Goal: Task Accomplishment & Management: Use online tool/utility

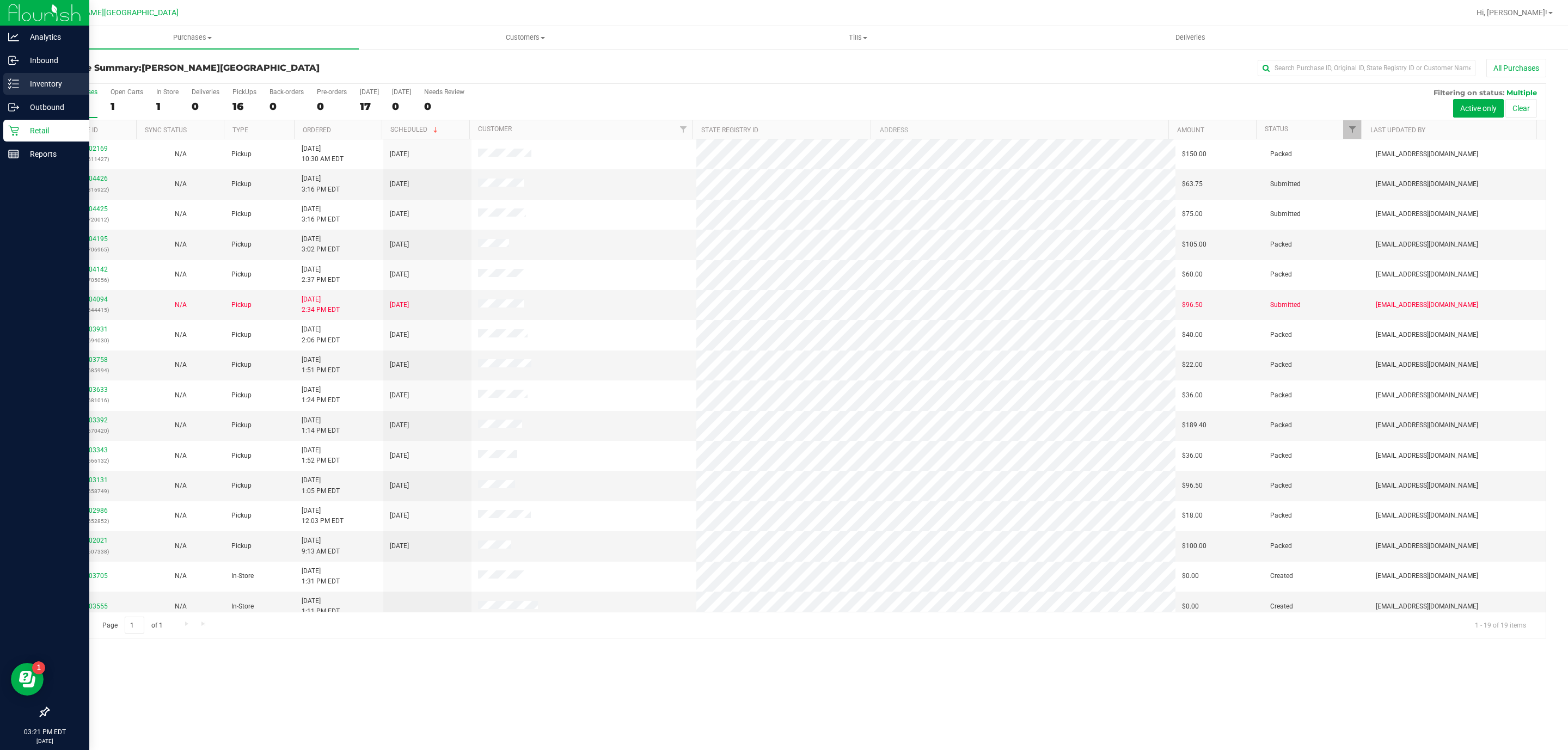
drag, startPoint x: 39, startPoint y: 90, endPoint x: 26, endPoint y: 88, distance: 13.2
click at [41, 88] on div "Inventory" at bounding box center [46, 84] width 86 height 22
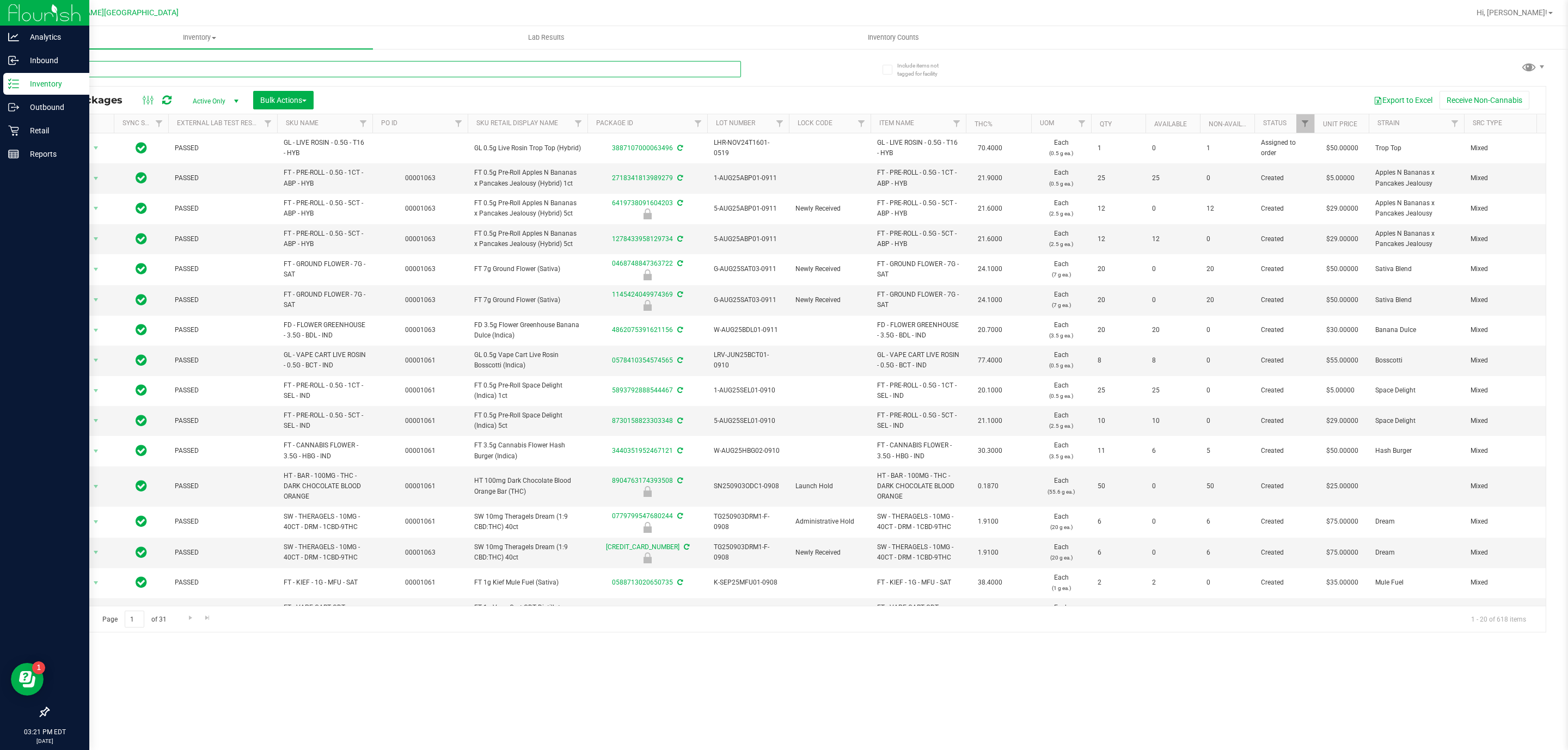
click at [261, 72] on input "text" at bounding box center [395, 69] width 693 height 16
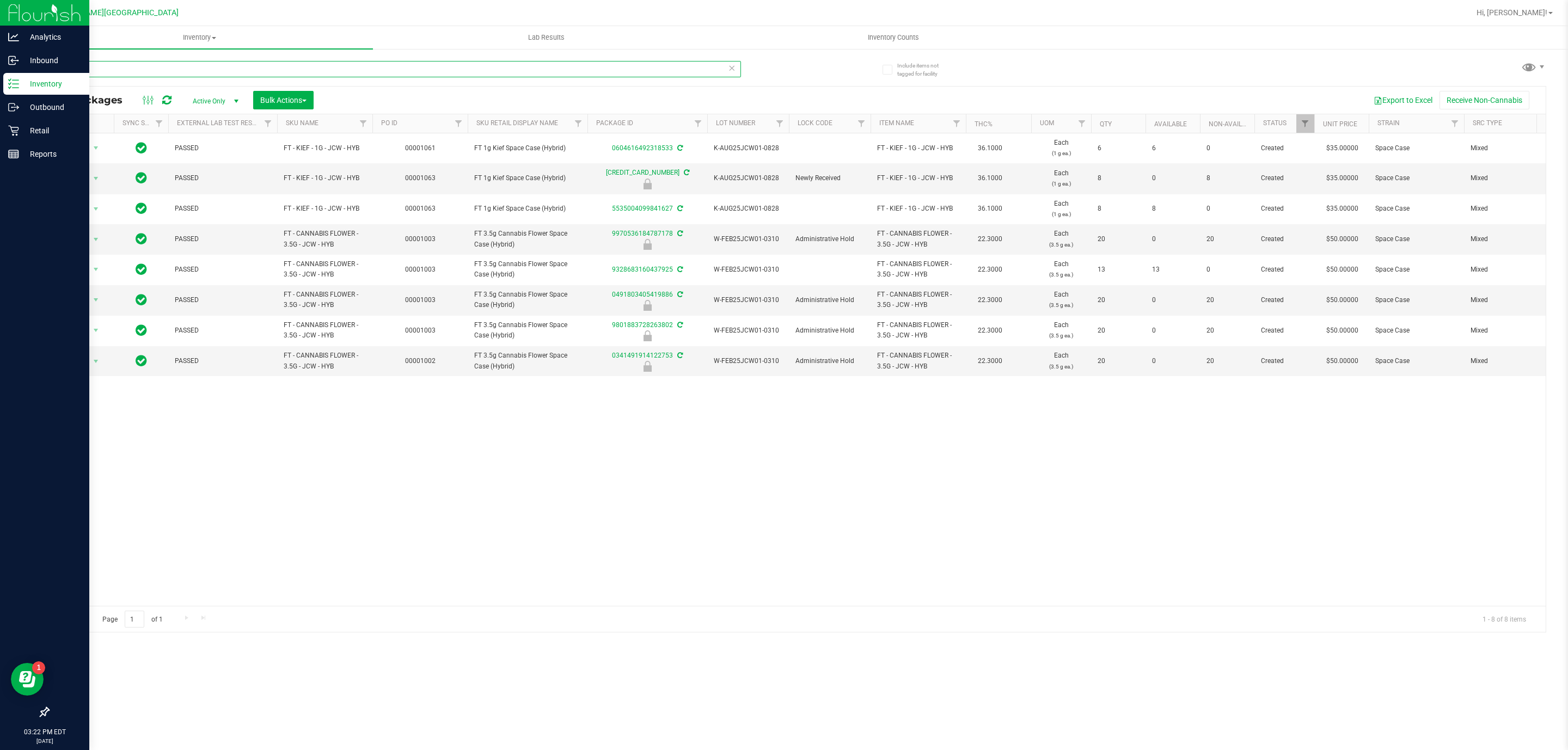
drag, startPoint x: 408, startPoint y: 70, endPoint x: 0, endPoint y: -5, distance: 414.8
click at [0, 0] on html "Analytics Inbound Inventory Outbound Retail Reports 03:22 PM EDT [DATE] 09/25 […" at bounding box center [784, 375] width 1568 height 750
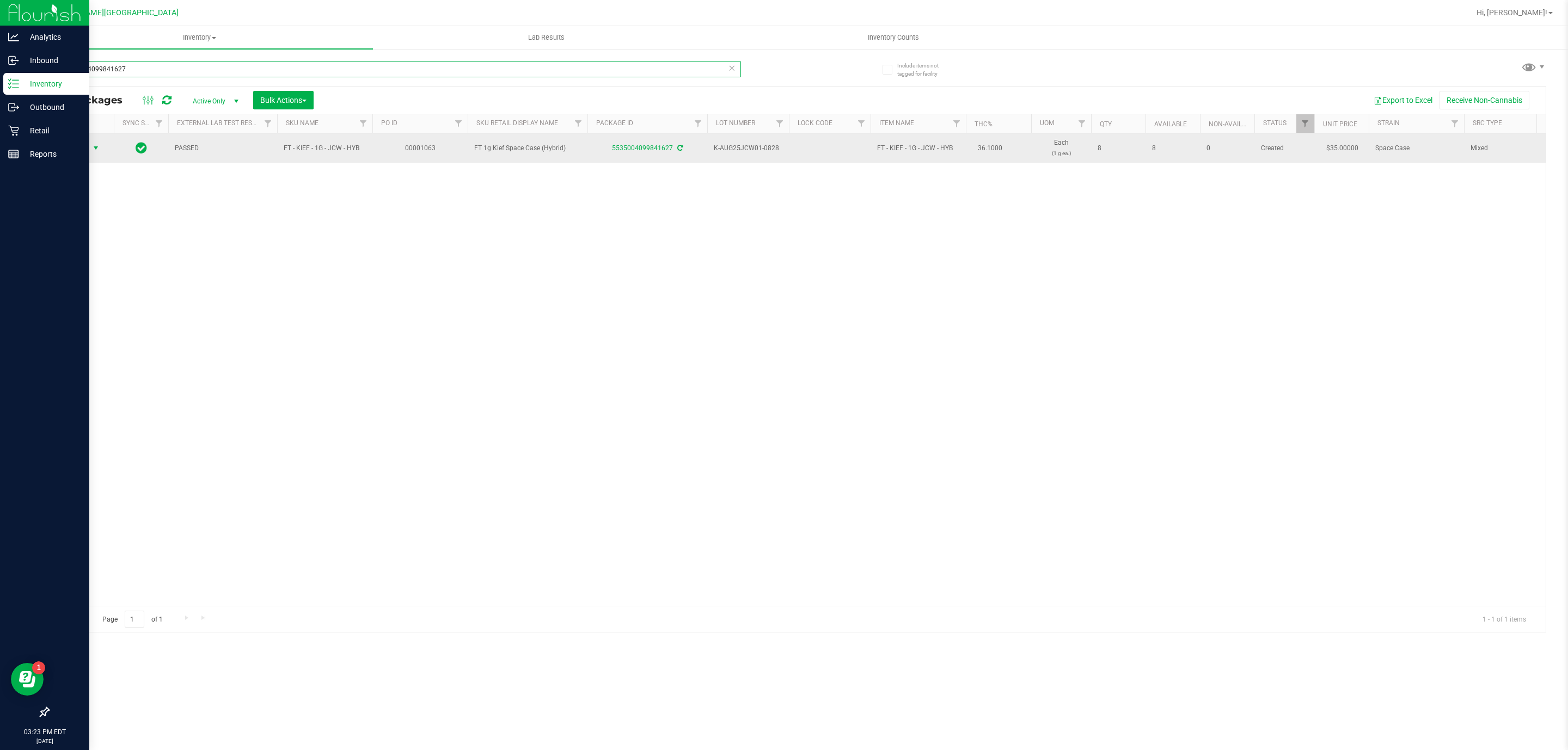
type input "5535004099841627"
click at [80, 152] on span "Action" at bounding box center [74, 148] width 29 height 15
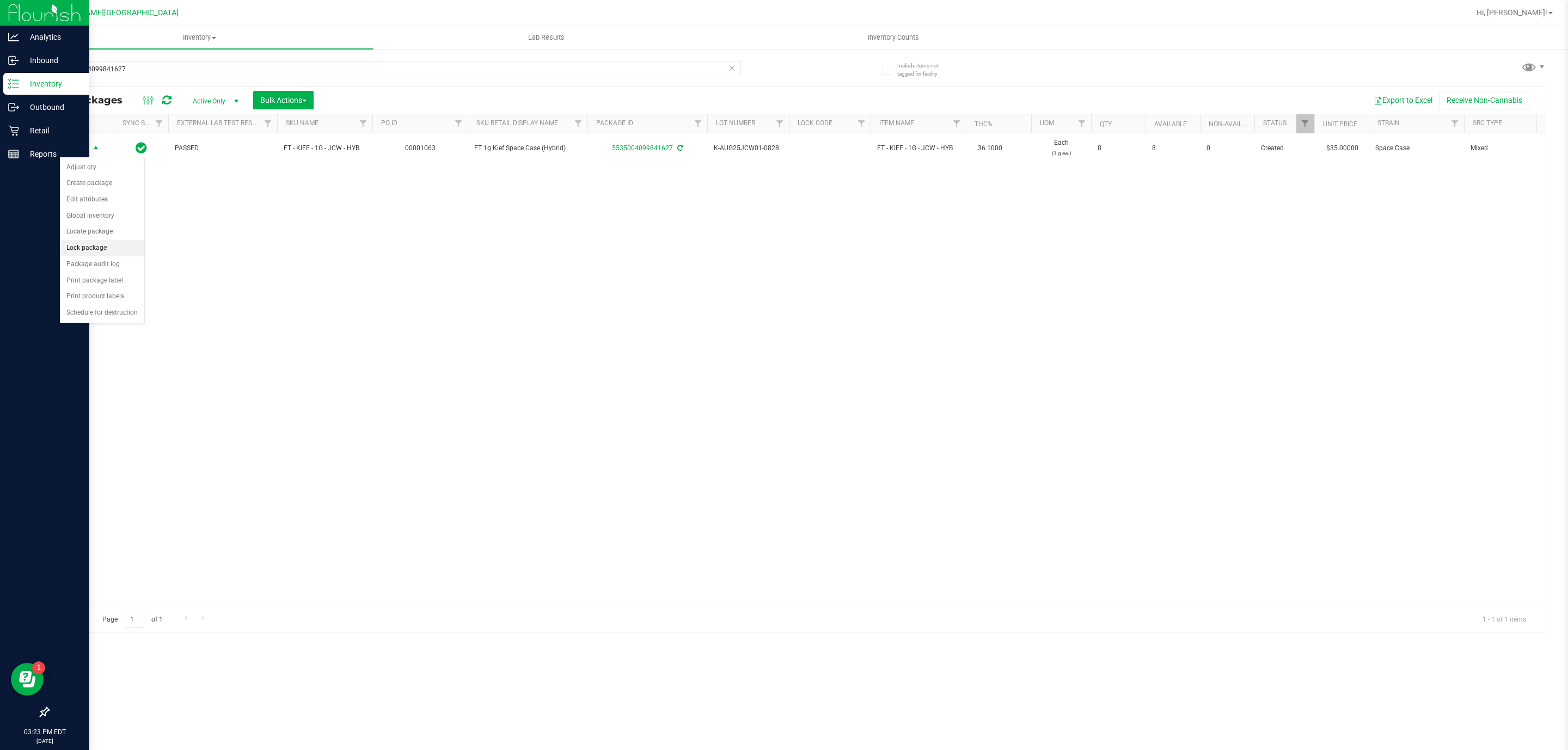
click at [105, 247] on li "Lock package" at bounding box center [101, 247] width 84 height 16
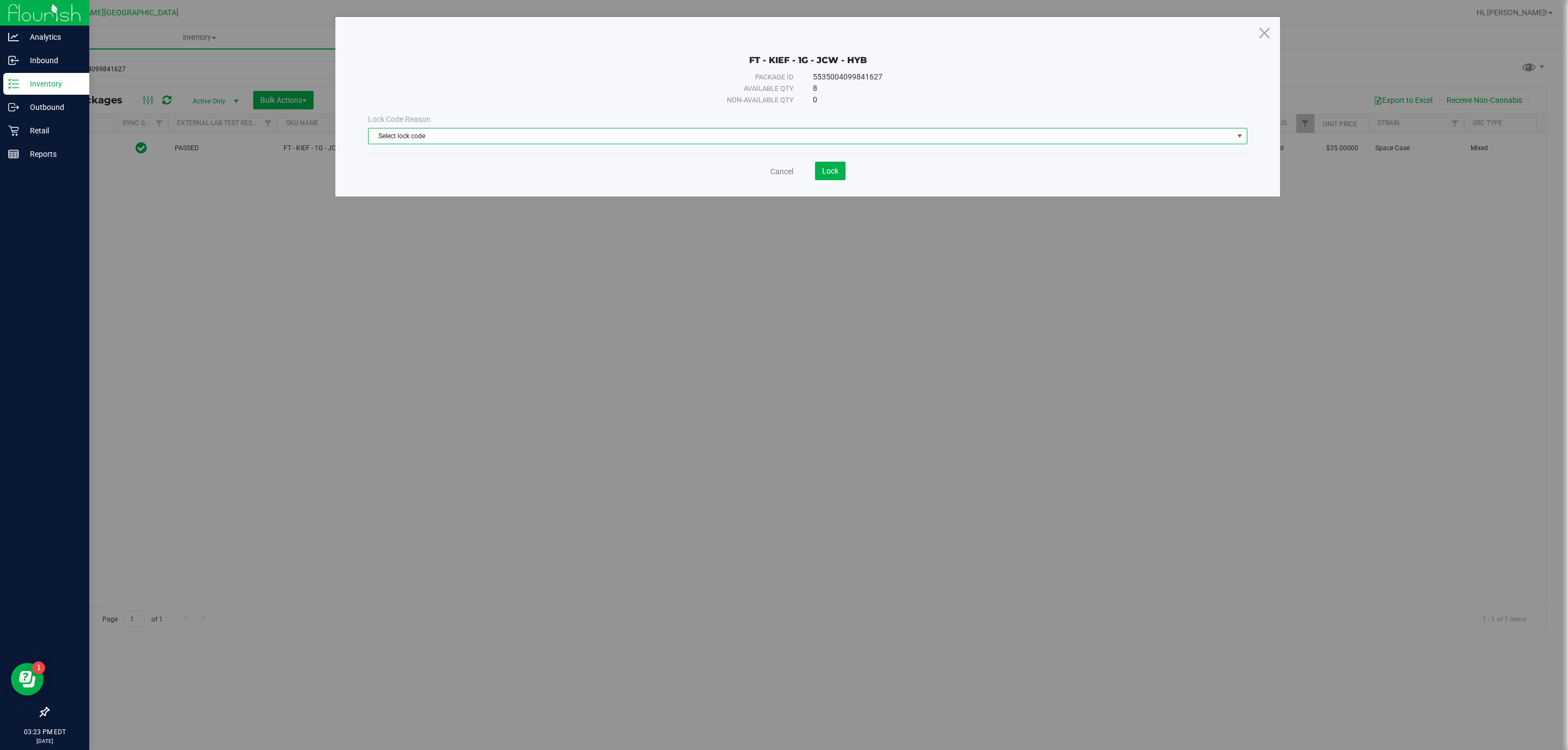
click at [699, 138] on span "Select lock code" at bounding box center [800, 136] width 864 height 15
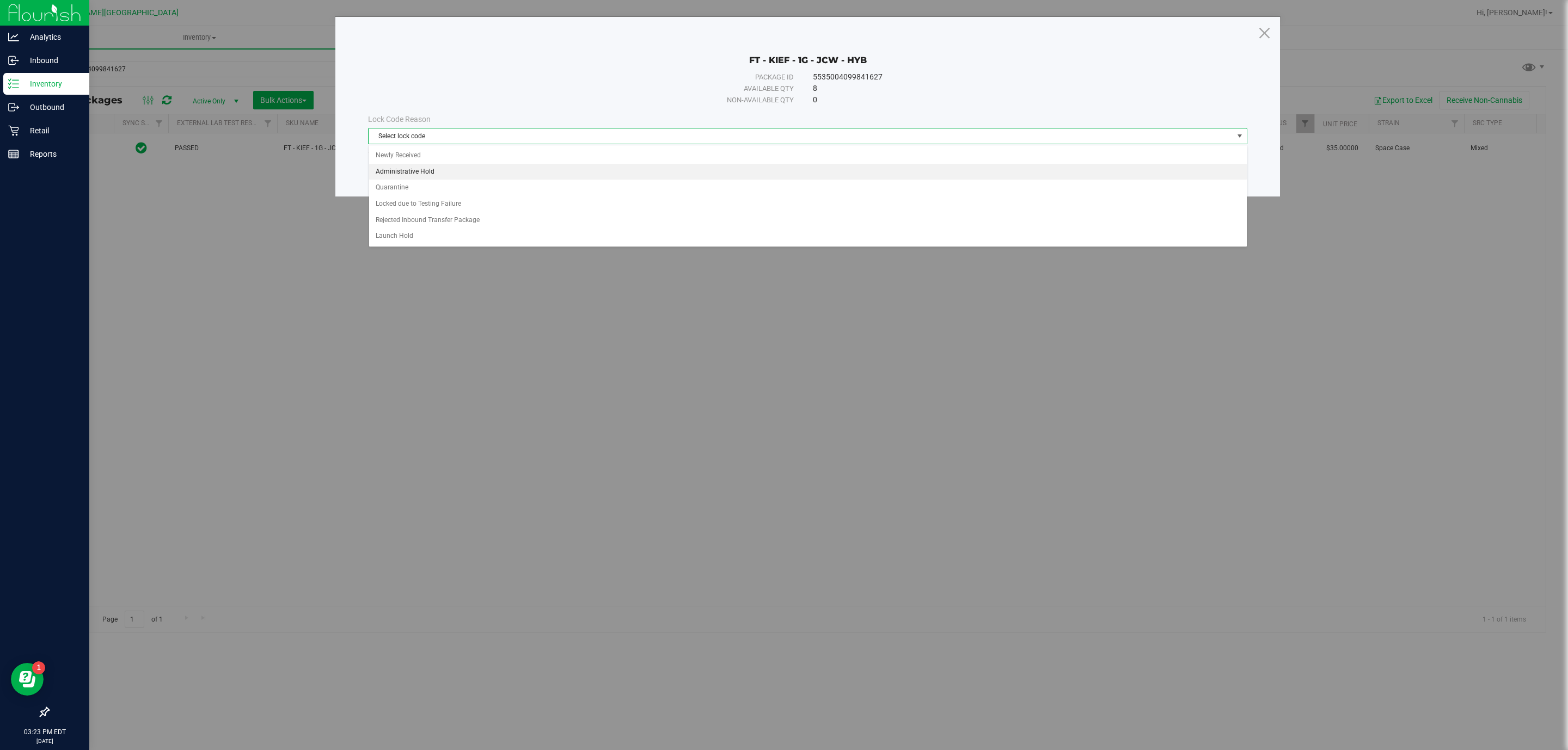
click at [426, 176] on li "Administrative Hold" at bounding box center [808, 172] width 877 height 16
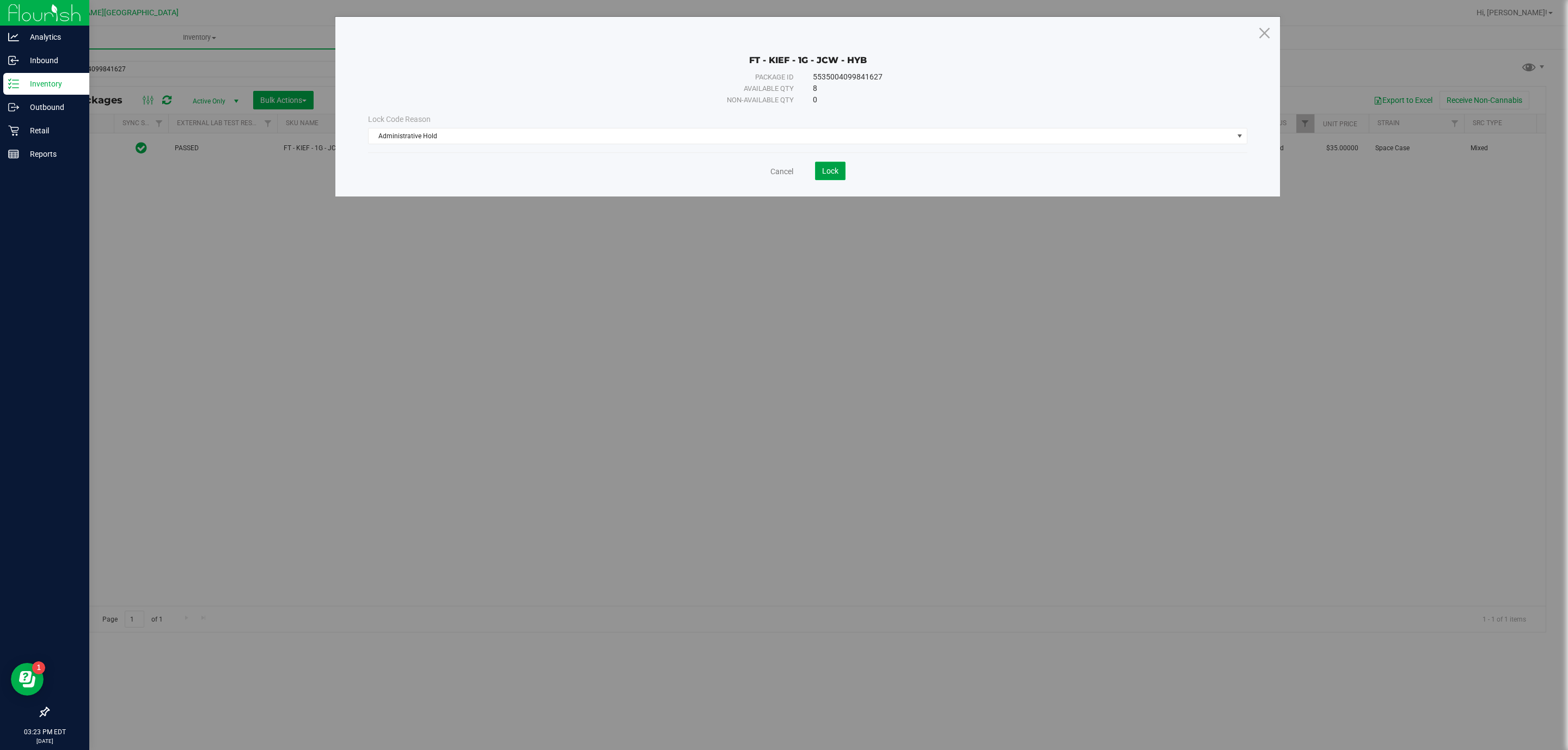
click at [827, 173] on span "Lock" at bounding box center [830, 170] width 16 height 9
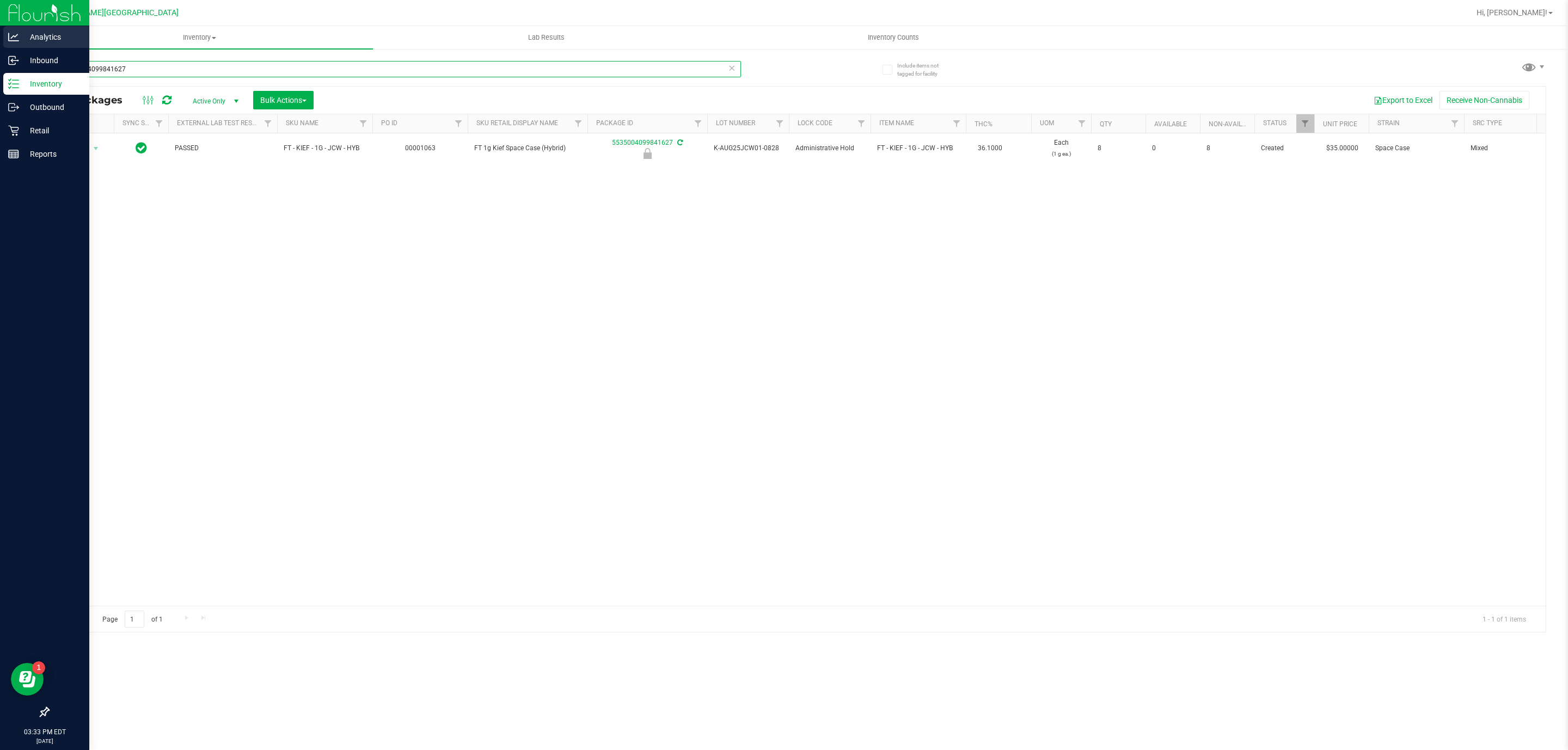
drag, startPoint x: 227, startPoint y: 64, endPoint x: 0, endPoint y: 35, distance: 228.8
click at [0, 35] on div "Analytics Inbound Inventory Outbound Retail Reports 03:33 PM EDT [DATE] 09/25 […" at bounding box center [784, 375] width 1568 height 750
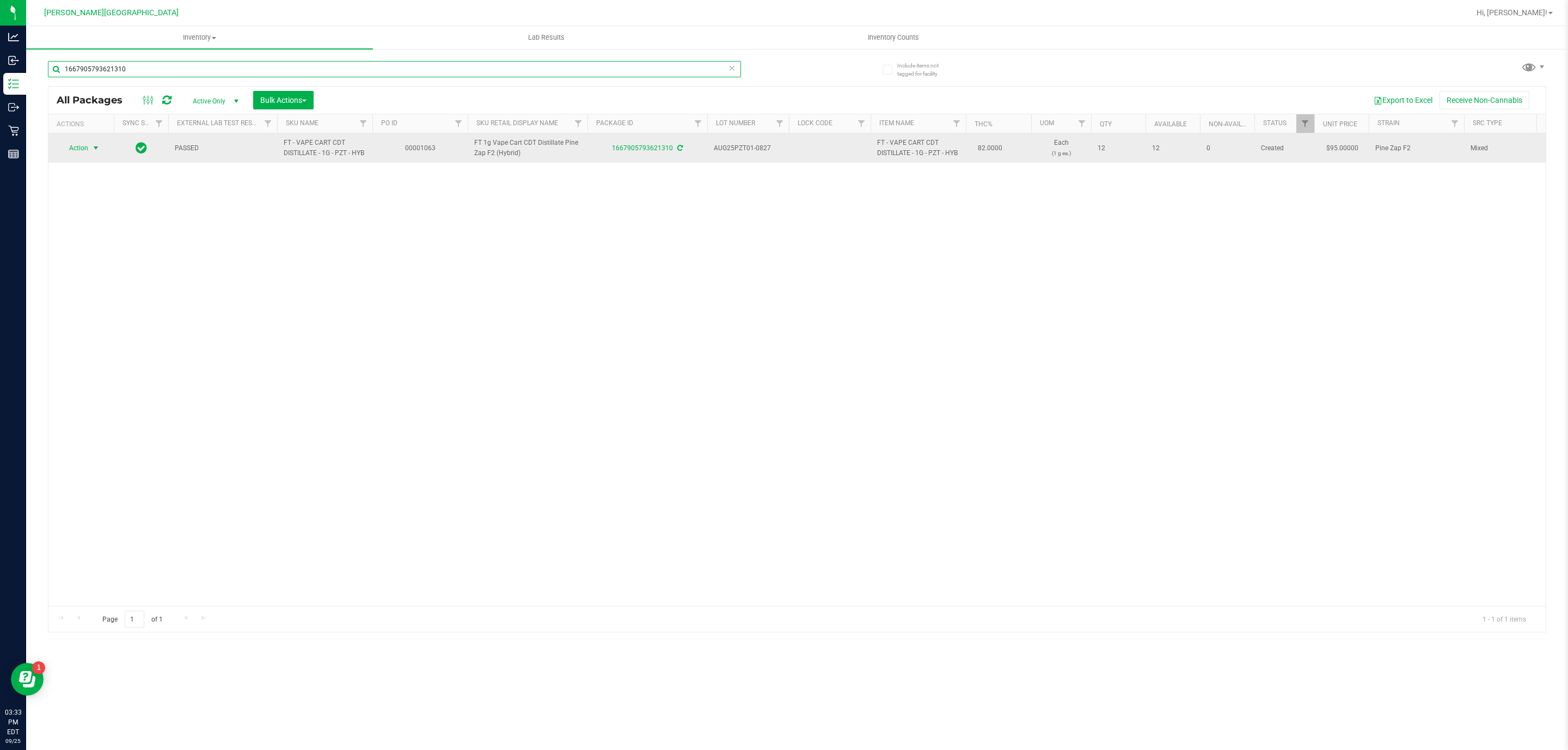
type input "1667905793621310"
click at [98, 147] on span "select" at bounding box center [95, 148] width 9 height 9
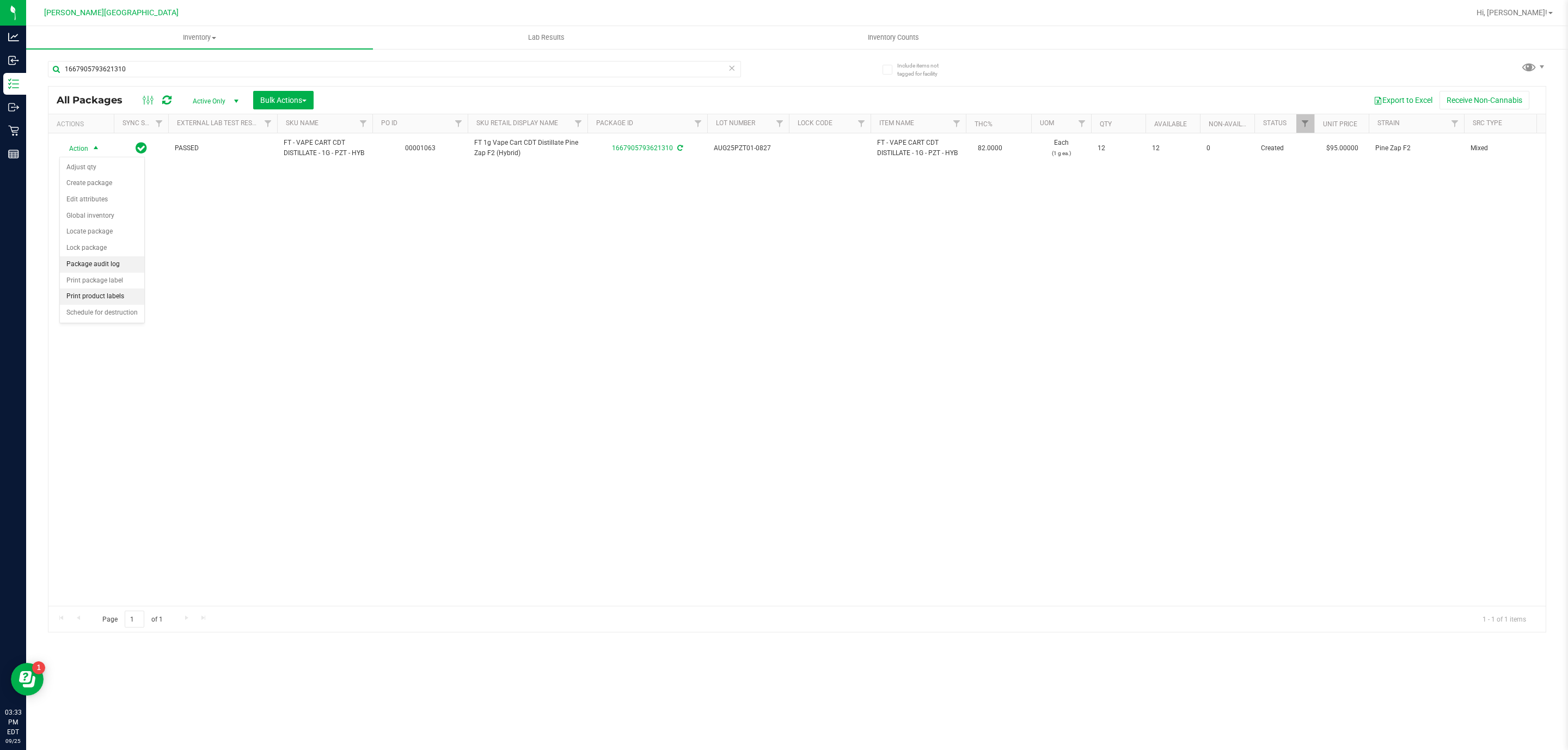
drag, startPoint x: 84, startPoint y: 269, endPoint x: 95, endPoint y: 274, distance: 12.1
click at [97, 295] on ul "Adjust qty Create package Edit attributes Global inventory Locate package Lock …" at bounding box center [101, 240] width 84 height 162
click at [89, 242] on ul "Adjust qty Create package Edit attributes Global inventory Locate package Lock …" at bounding box center [101, 240] width 84 height 162
click at [116, 245] on li "Lock package" at bounding box center [101, 247] width 84 height 16
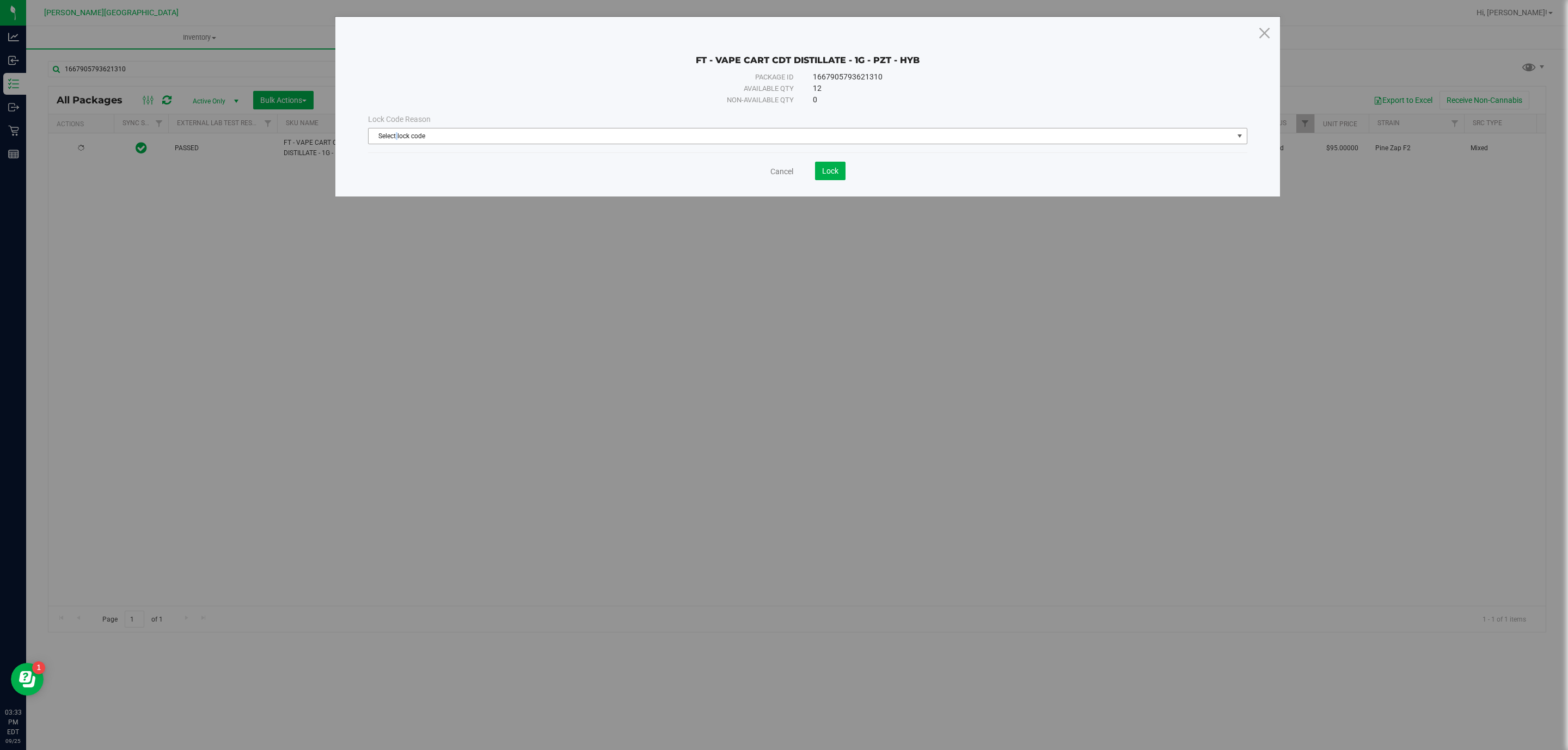
click at [398, 128] on span "Select lock code" at bounding box center [808, 135] width 879 height 16
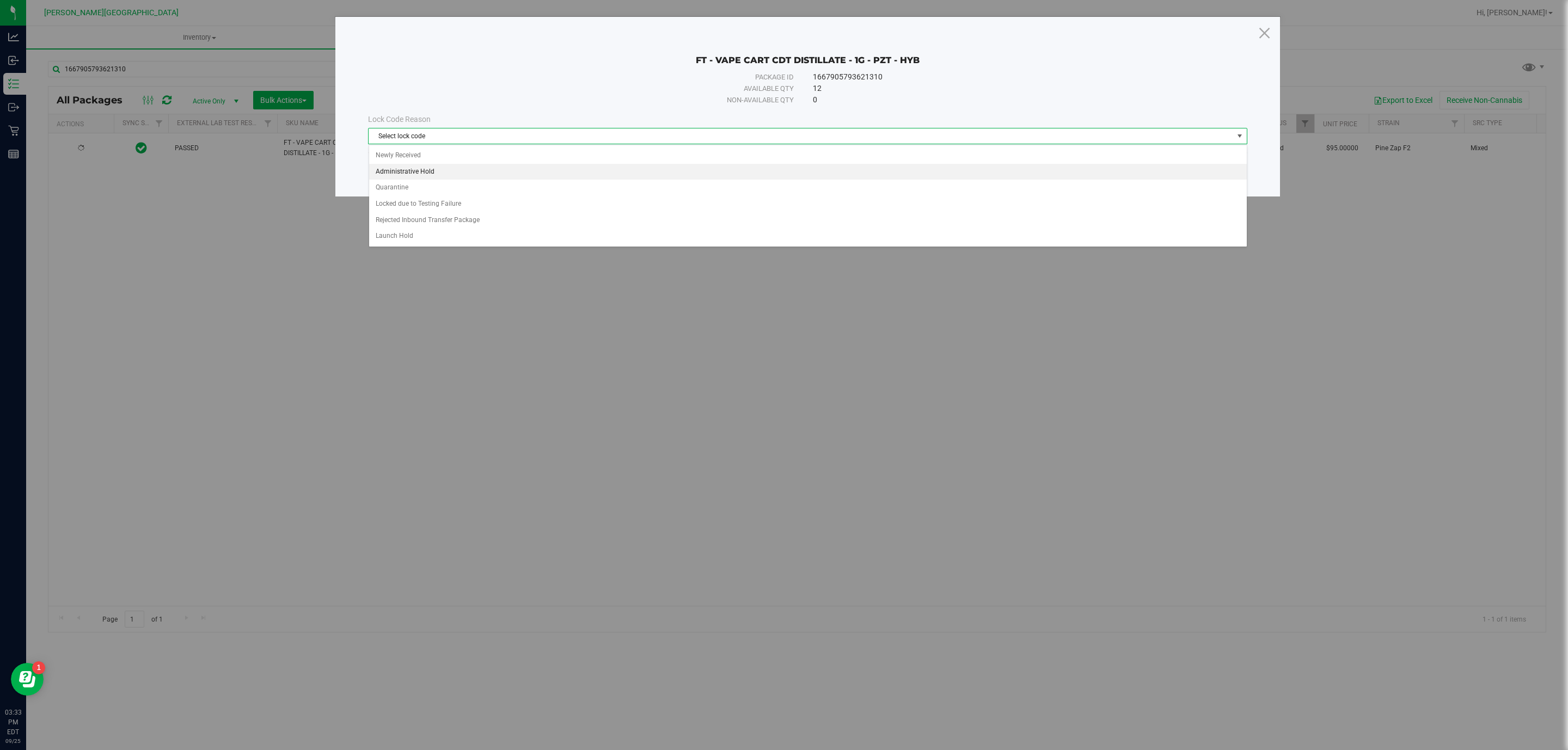
click at [417, 172] on li "Administrative Hold" at bounding box center [808, 172] width 877 height 16
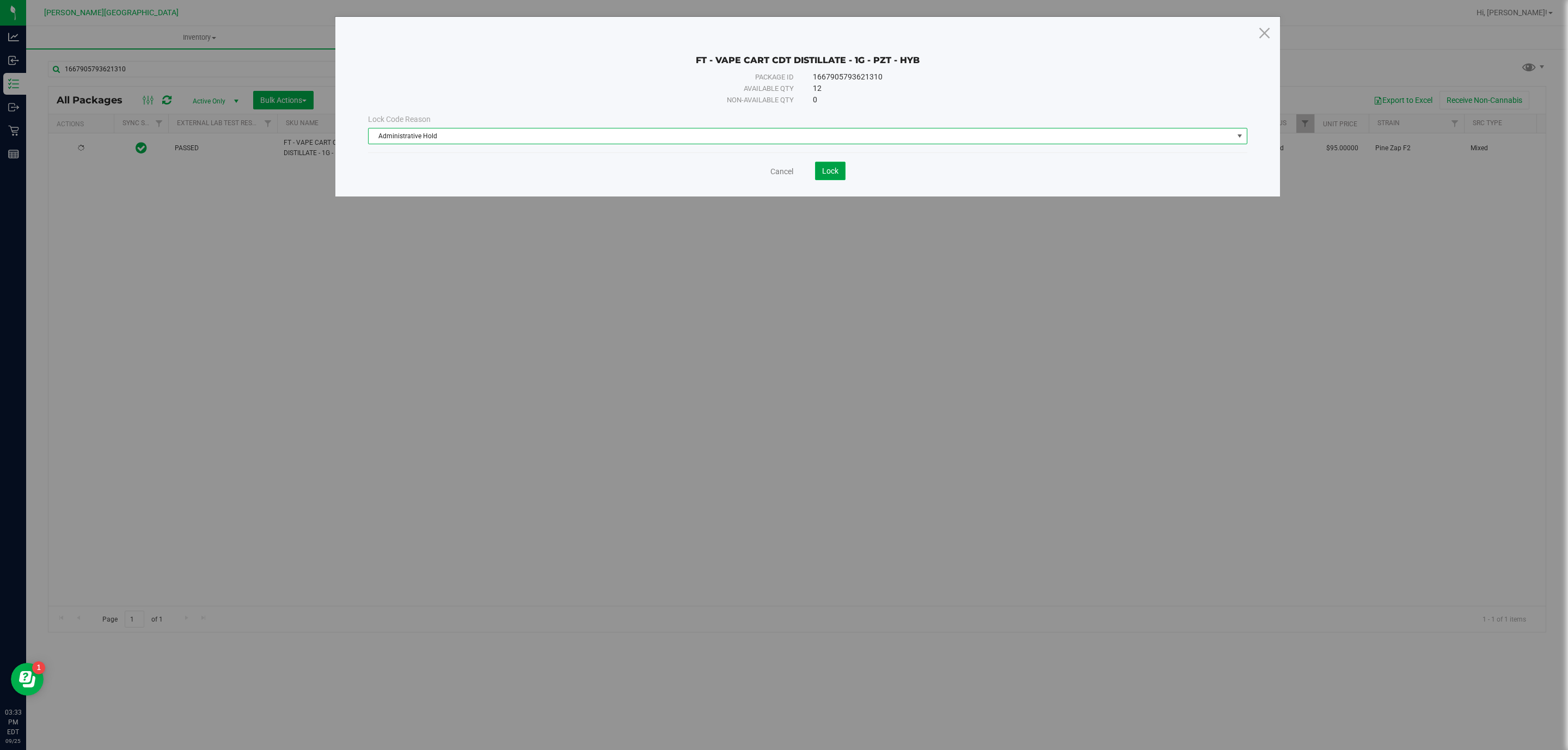
click at [828, 175] on span "Lock" at bounding box center [830, 170] width 16 height 9
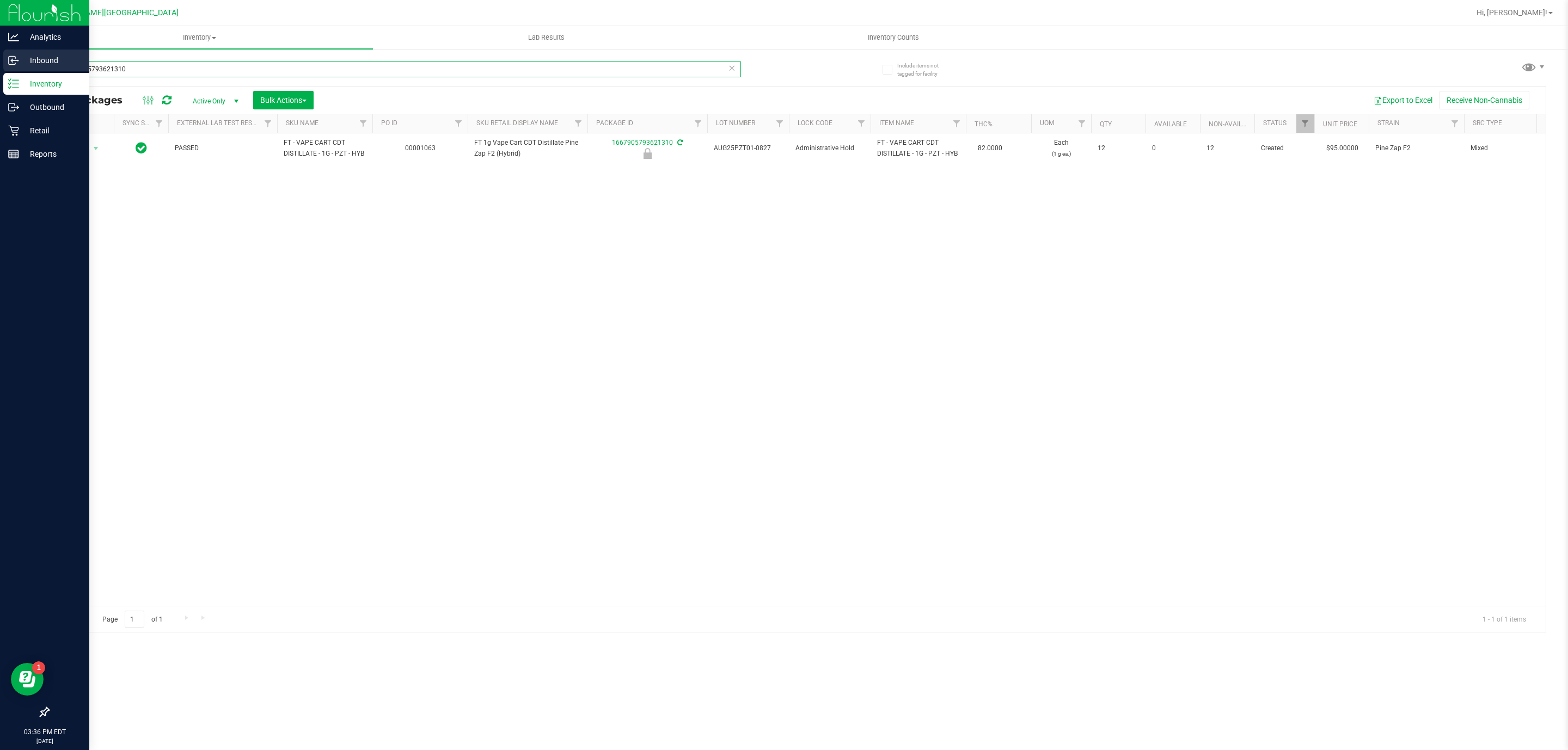
drag, startPoint x: 211, startPoint y: 65, endPoint x: 1, endPoint y: 69, distance: 210.0
click at [12, 73] on div "Analytics Inbound Inventory Outbound Retail Reports 03:36 PM EDT [DATE] 09/25 […" at bounding box center [784, 375] width 1568 height 750
type input "pj3"
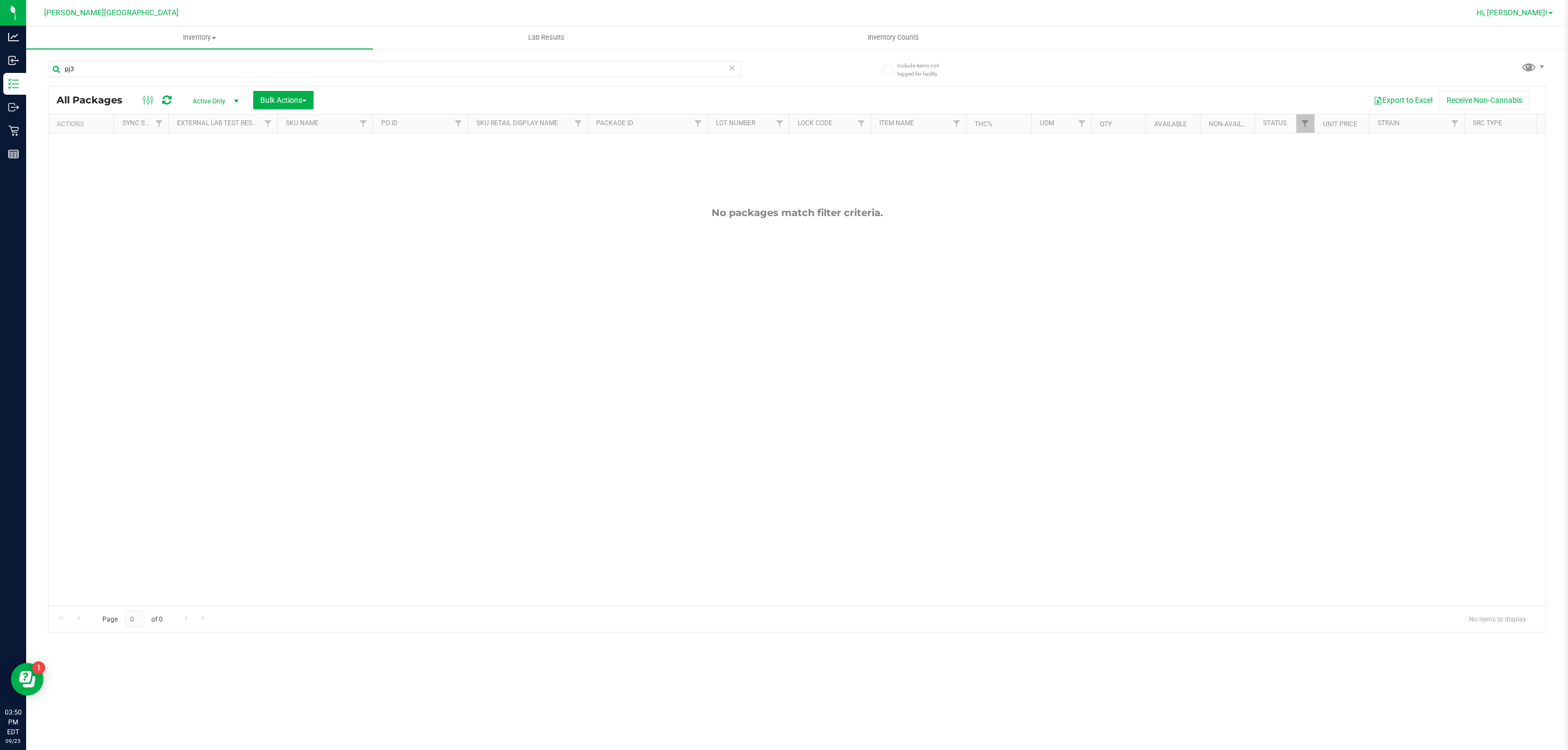
click at [1553, 13] on link "Hi, [PERSON_NAME]!" at bounding box center [1515, 12] width 85 height 12
click at [1527, 113] on li "Sign Out" at bounding box center [1519, 115] width 82 height 19
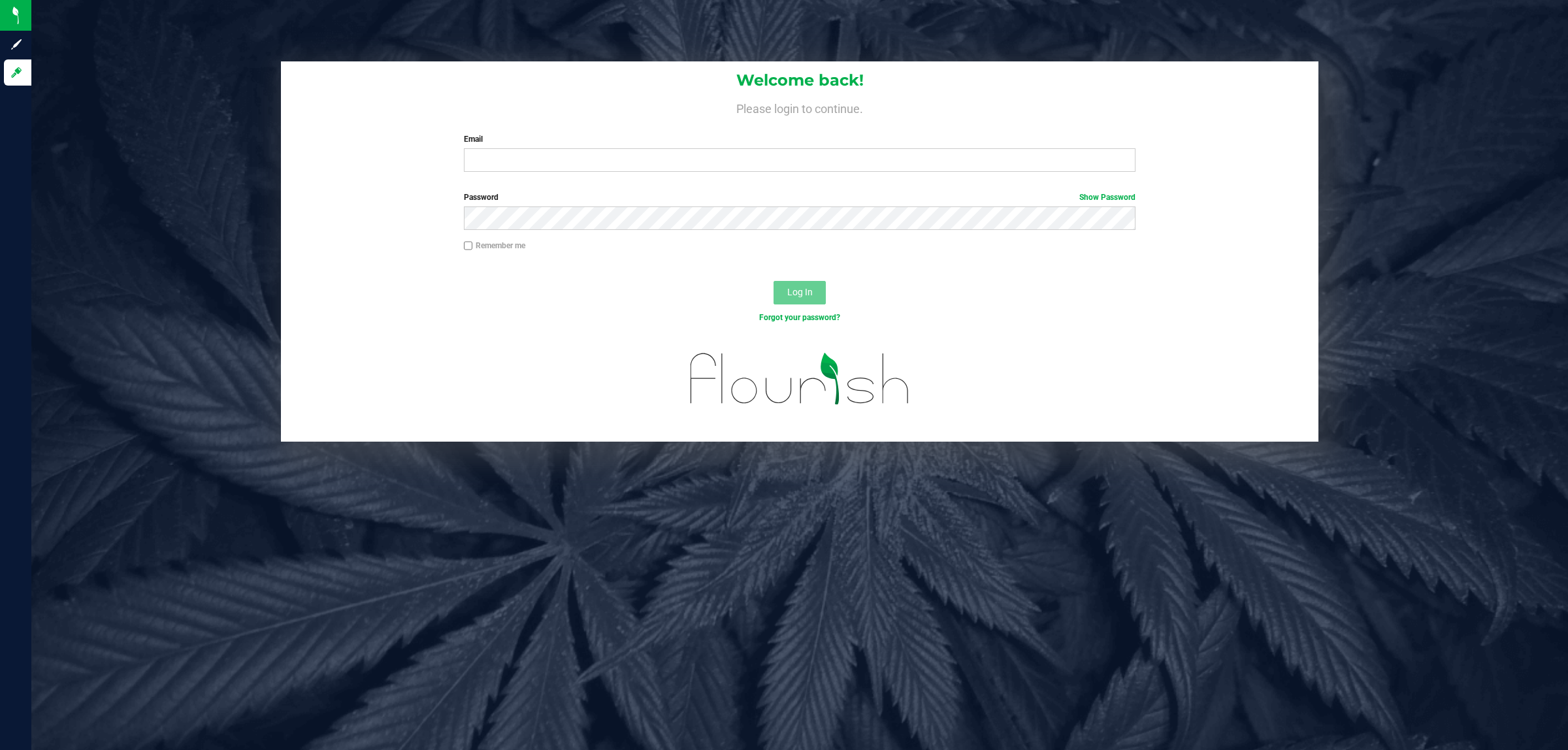
drag, startPoint x: 552, startPoint y: 146, endPoint x: 547, endPoint y: 139, distance: 8.6
click at [551, 146] on div "Email Required Please format your email correctly." at bounding box center [799, 153] width 692 height 39
click at [540, 170] on input "Email" at bounding box center [800, 160] width 672 height 23
type input "[EMAIL_ADDRESS][DOMAIN_NAME]"
click at [773, 281] on button "Log In" at bounding box center [799, 292] width 52 height 23
